Goal: Information Seeking & Learning: Understand process/instructions

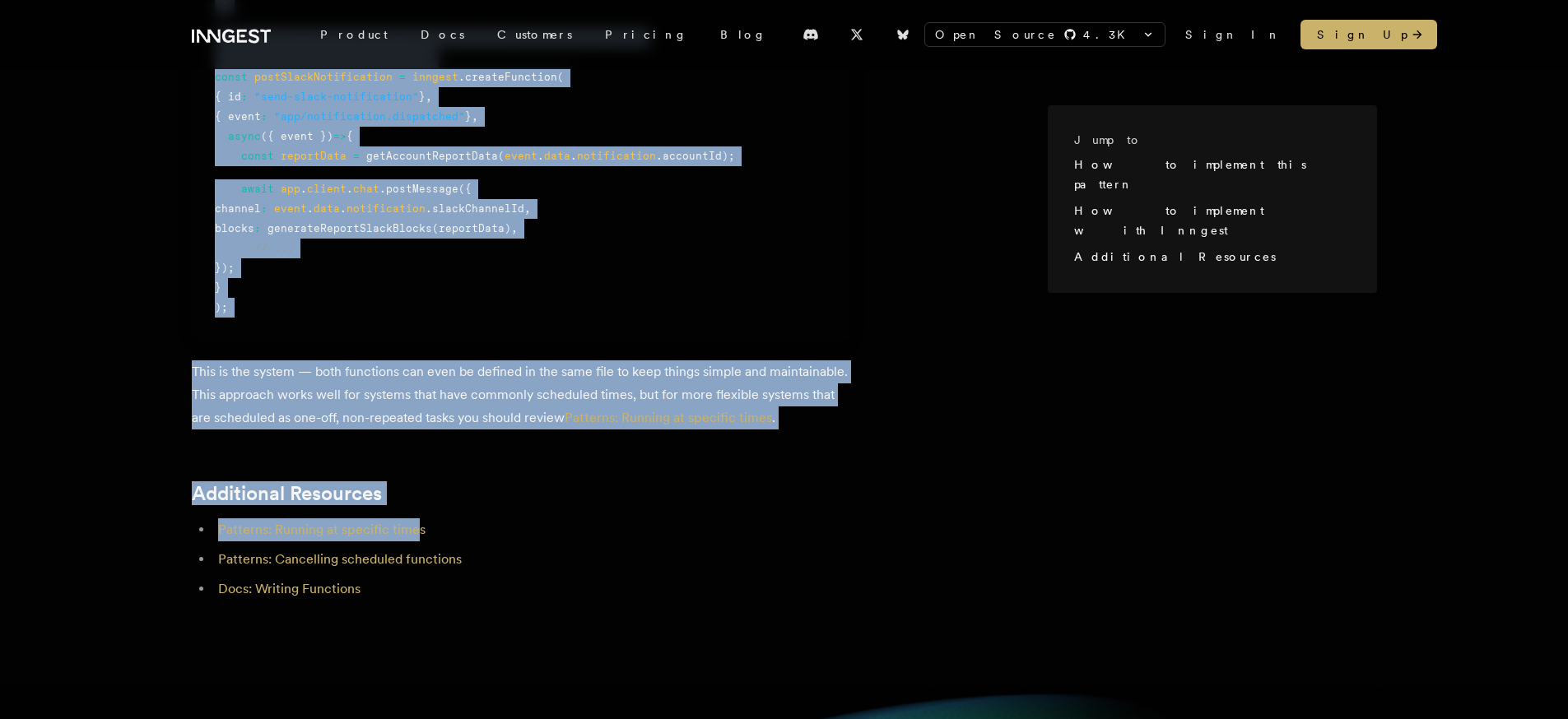
scroll to position [1435, 0]
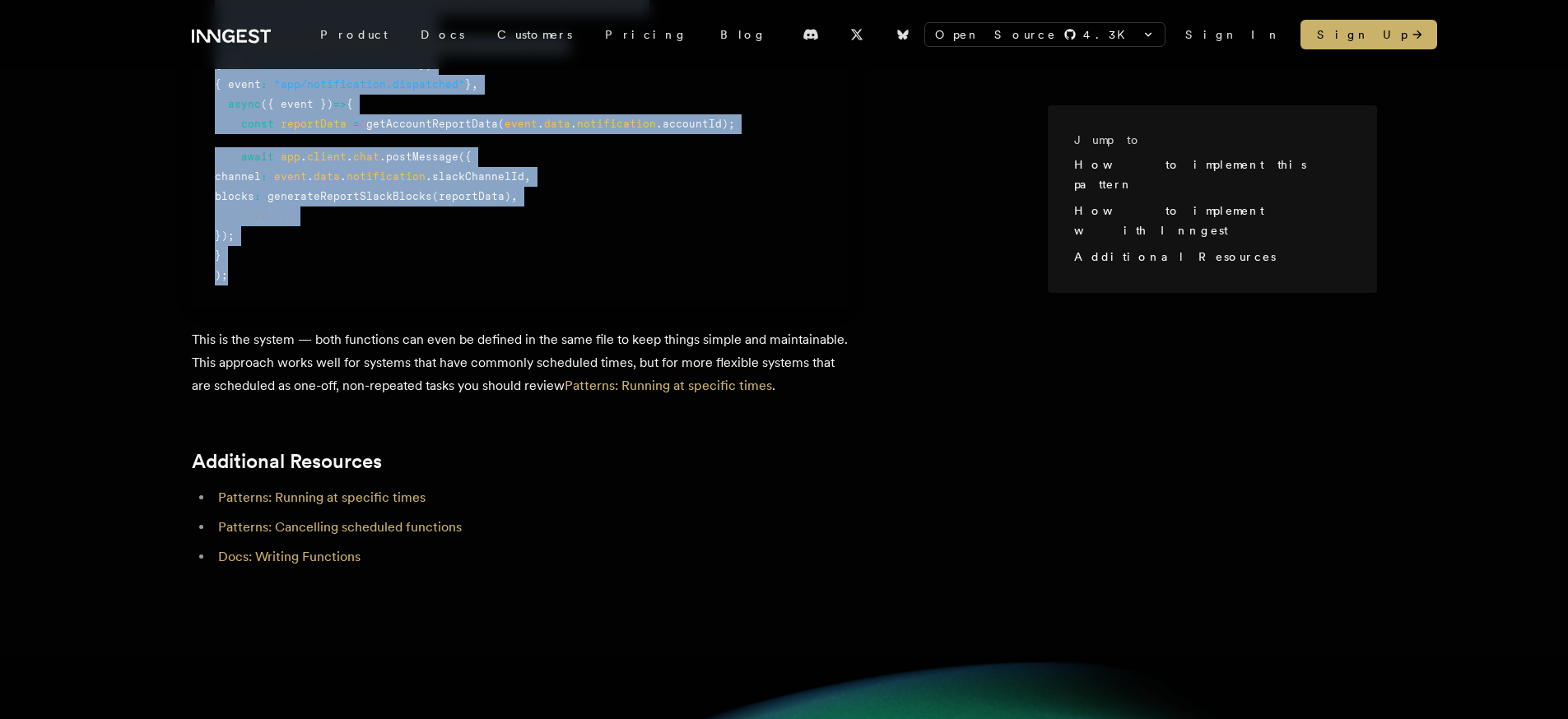
drag, startPoint x: 215, startPoint y: 246, endPoint x: 412, endPoint y: 296, distance: 203.2
copy div "import { inngest } from "./client" ; const inngest = new Inngest ({ id : "sched…"
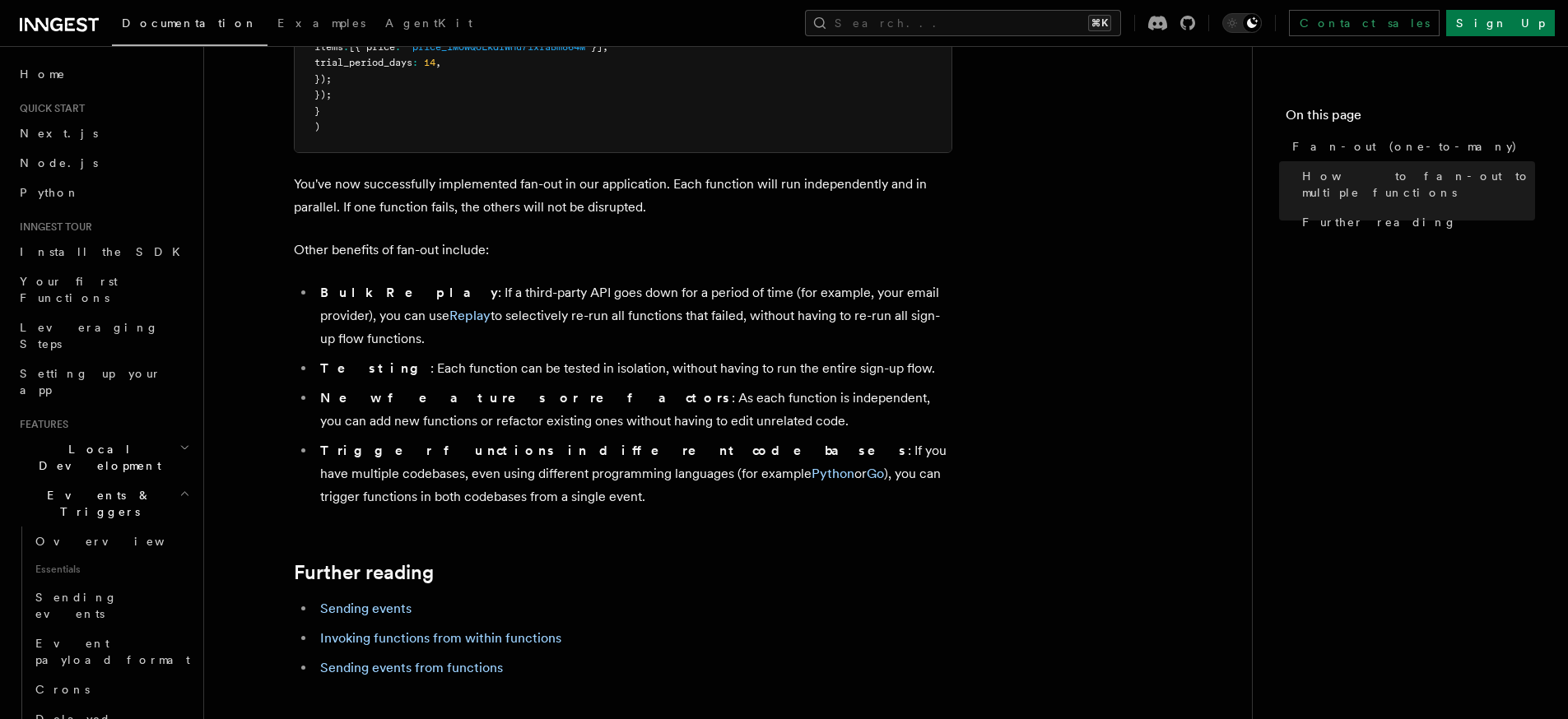
scroll to position [1784, 0]
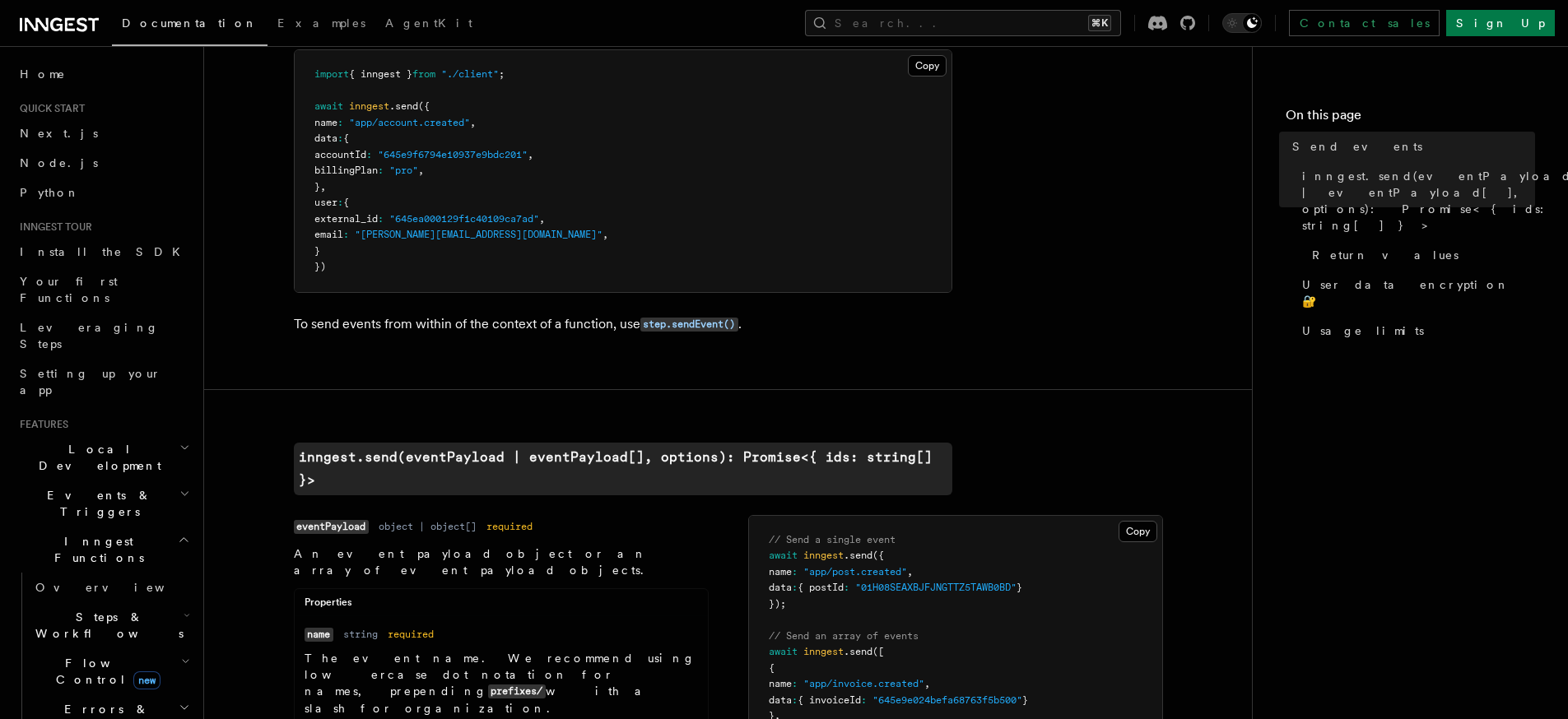
scroll to position [146, 0]
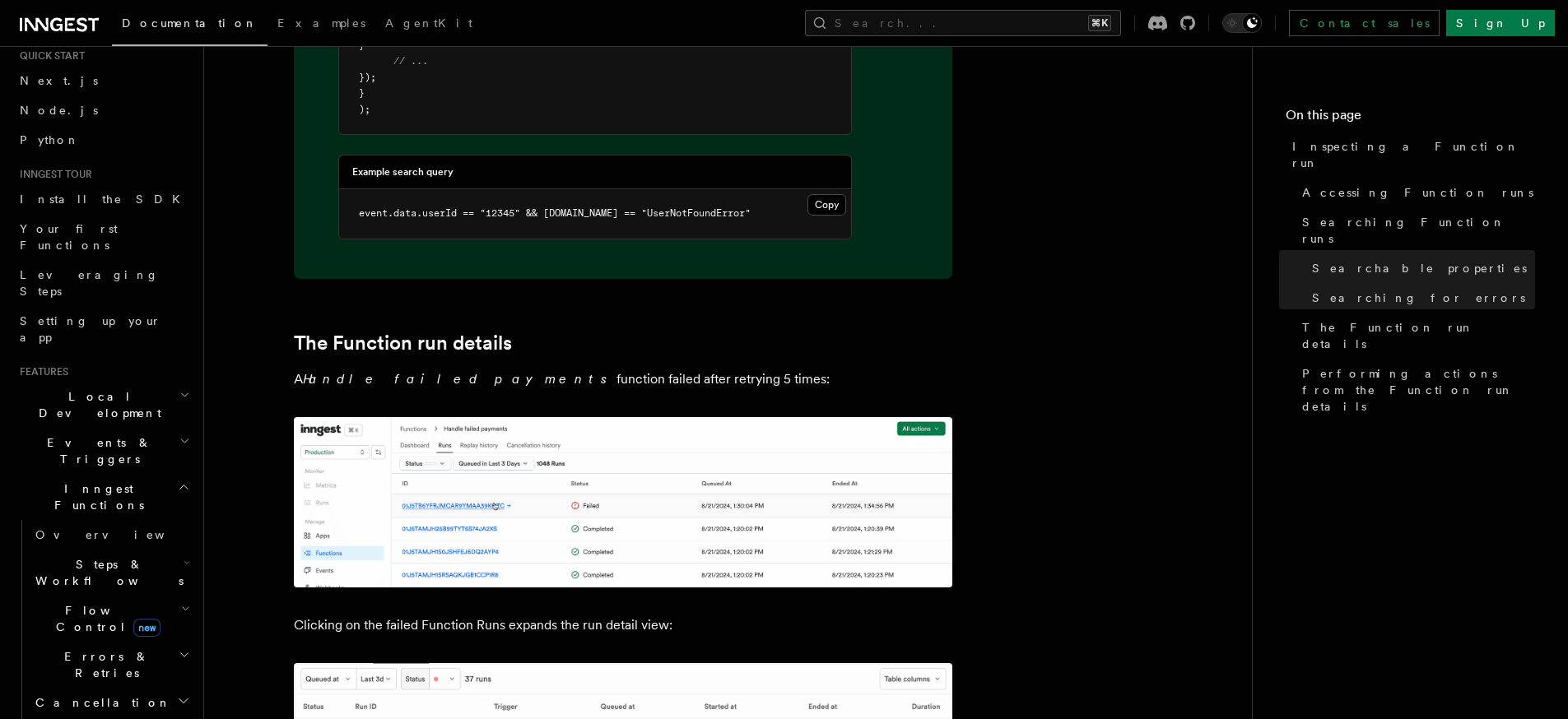
scroll to position [2785, 0]
